Goal: Find specific page/section: Find specific page/section

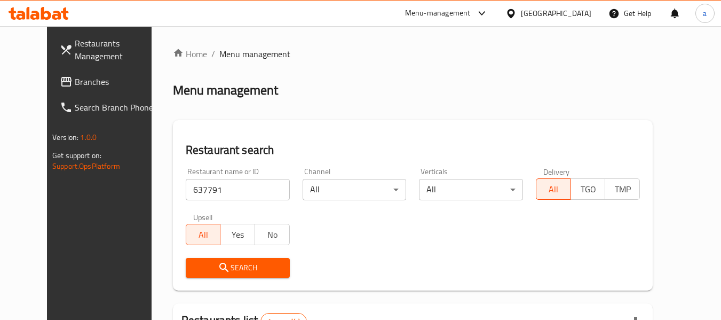
scroll to position [147, 0]
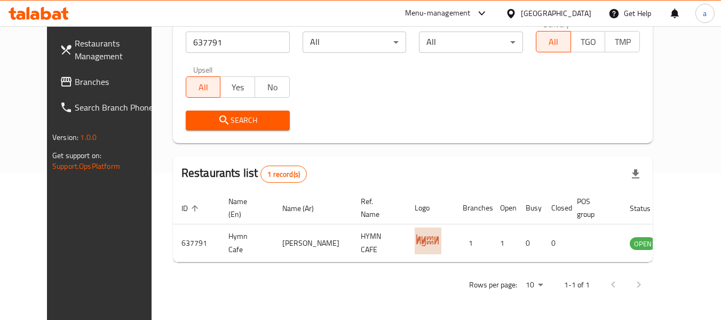
click at [545, 11] on div "[GEOGRAPHIC_DATA]" at bounding box center [556, 13] width 70 height 12
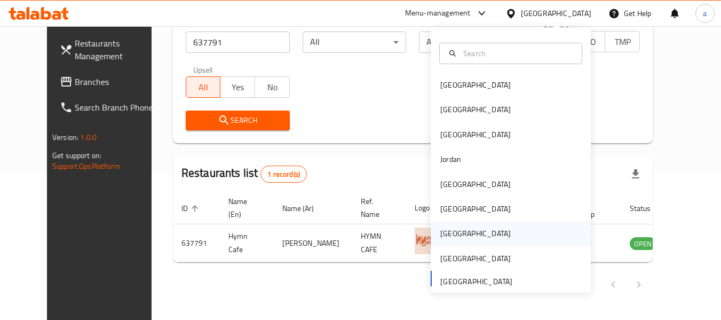
click at [463, 232] on div "[GEOGRAPHIC_DATA]" at bounding box center [511, 233] width 160 height 25
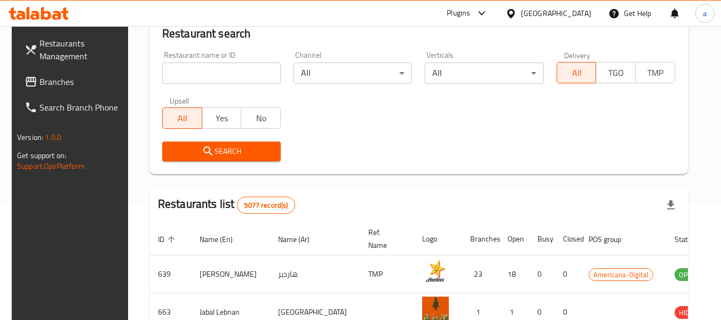
scroll to position [147, 0]
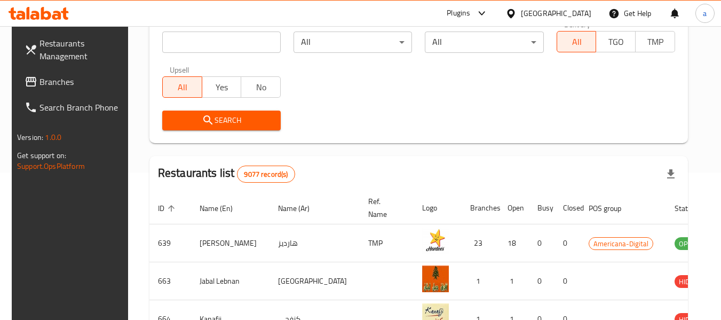
drag, startPoint x: 45, startPoint y: 83, endPoint x: 50, endPoint y: 81, distance: 5.7
click at [45, 83] on span "Branches" at bounding box center [81, 81] width 84 height 13
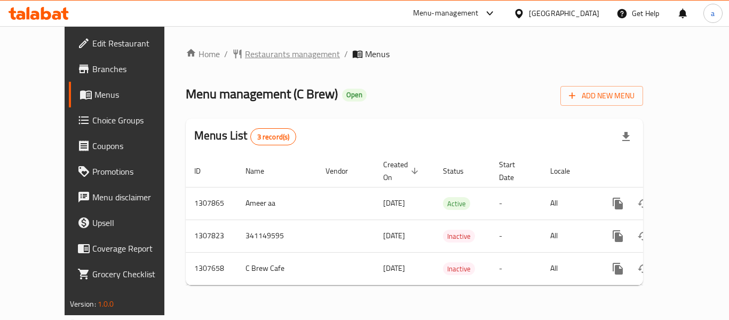
click at [260, 60] on span "Restaurants management" at bounding box center [292, 53] width 95 height 13
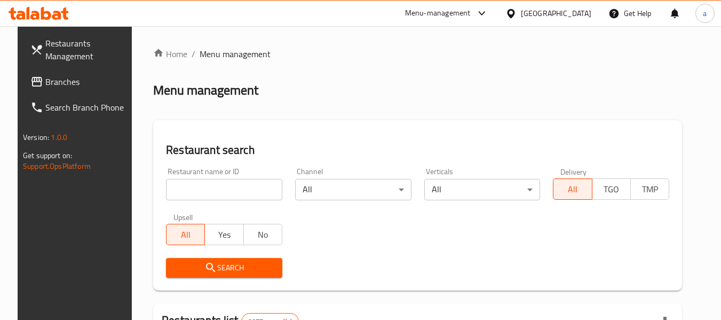
drag, startPoint x: 224, startPoint y: 195, endPoint x: 224, endPoint y: 201, distance: 6.4
click at [224, 195] on input "search" at bounding box center [224, 189] width 116 height 21
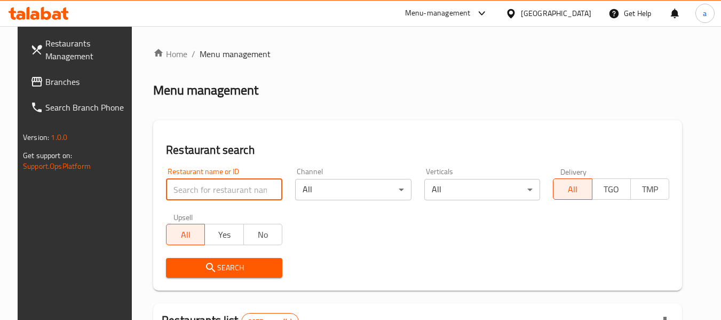
paste input "704575"
type input "704575"
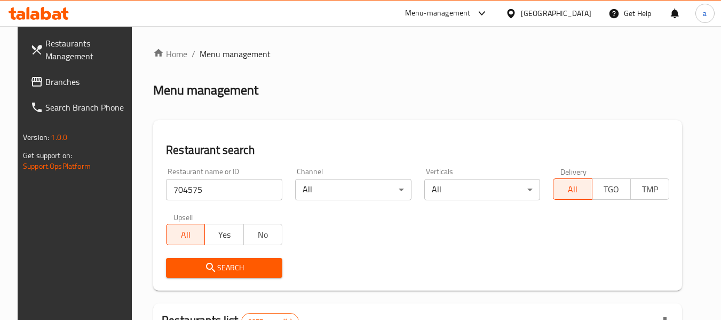
click at [241, 265] on span "Search" at bounding box center [223, 267] width 99 height 13
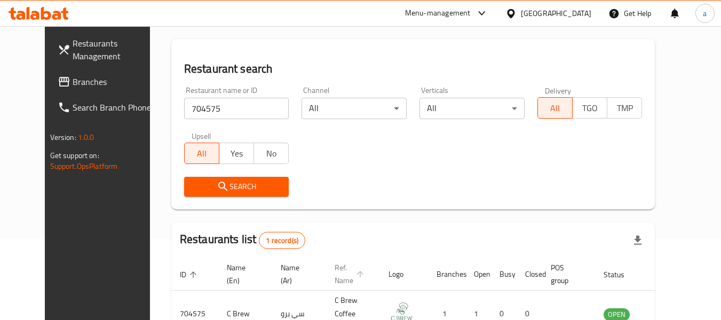
scroll to position [147, 0]
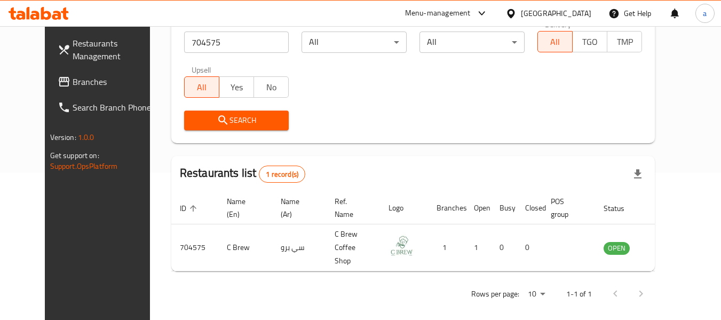
click at [591, 10] on div "[GEOGRAPHIC_DATA]" at bounding box center [548, 14] width 103 height 26
click at [577, 13] on div "[GEOGRAPHIC_DATA]" at bounding box center [556, 13] width 70 height 12
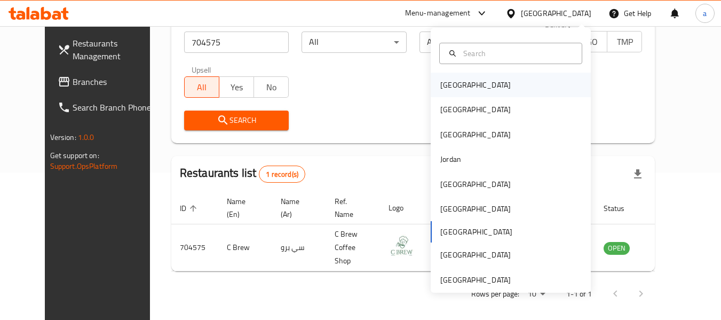
click at [449, 85] on div "[GEOGRAPHIC_DATA]" at bounding box center [475, 85] width 70 height 12
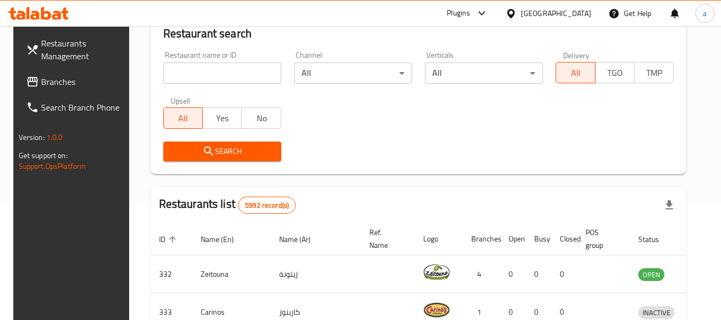
scroll to position [147, 0]
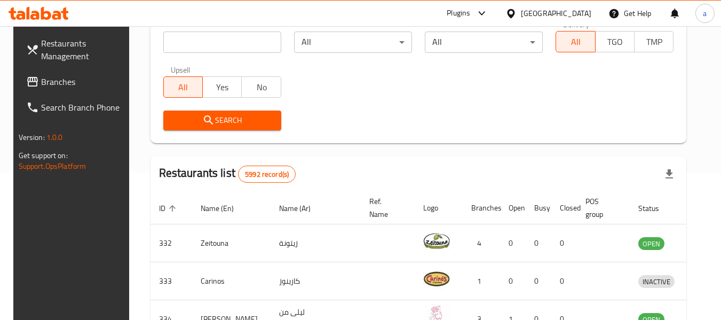
click at [51, 76] on span "Branches" at bounding box center [83, 81] width 84 height 13
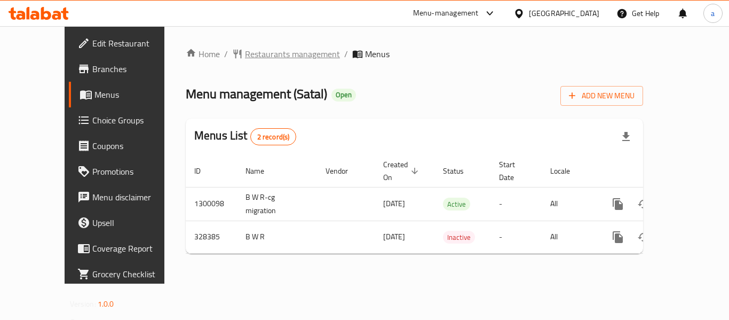
click at [258, 53] on span "Restaurants management" at bounding box center [292, 53] width 95 height 13
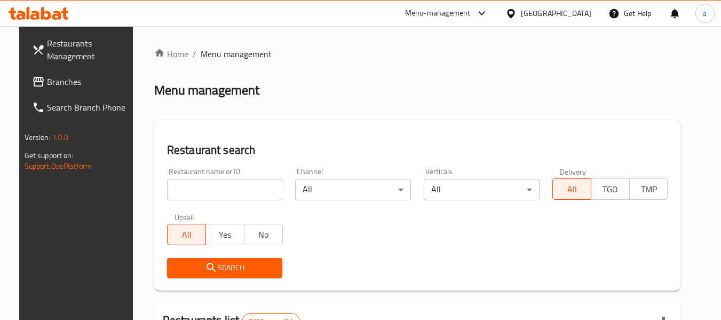
click at [239, 194] on input "search" at bounding box center [225, 189] width 116 height 21
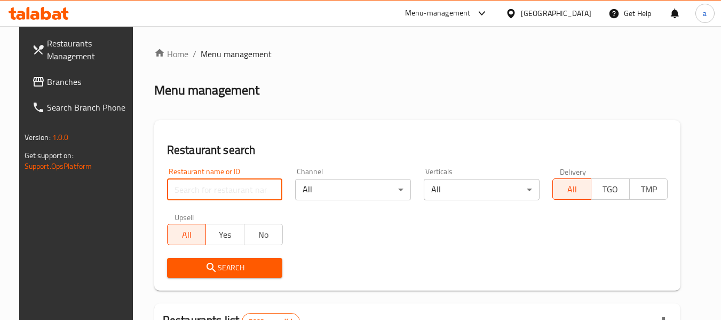
paste input "629833"
type input "629833"
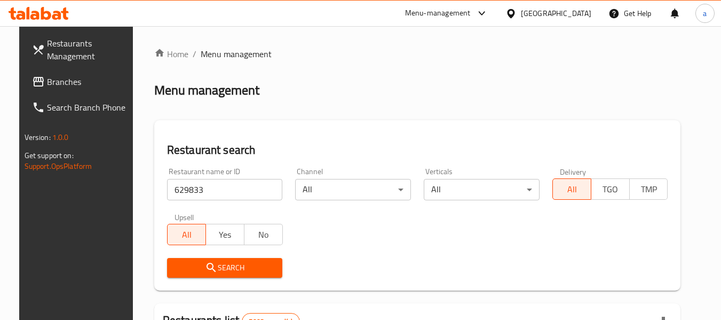
click at [258, 261] on span "Search" at bounding box center [225, 267] width 99 height 13
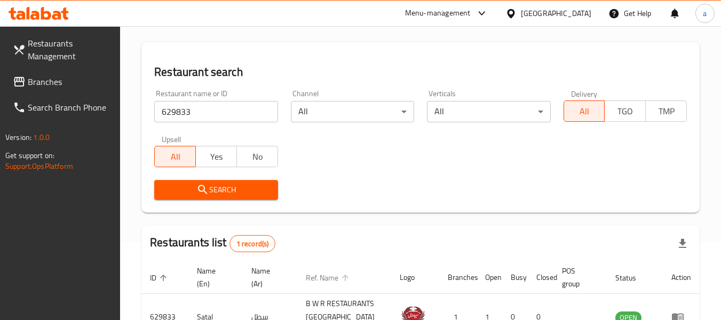
scroll to position [156, 0]
